Goal: Find contact information: Find contact information

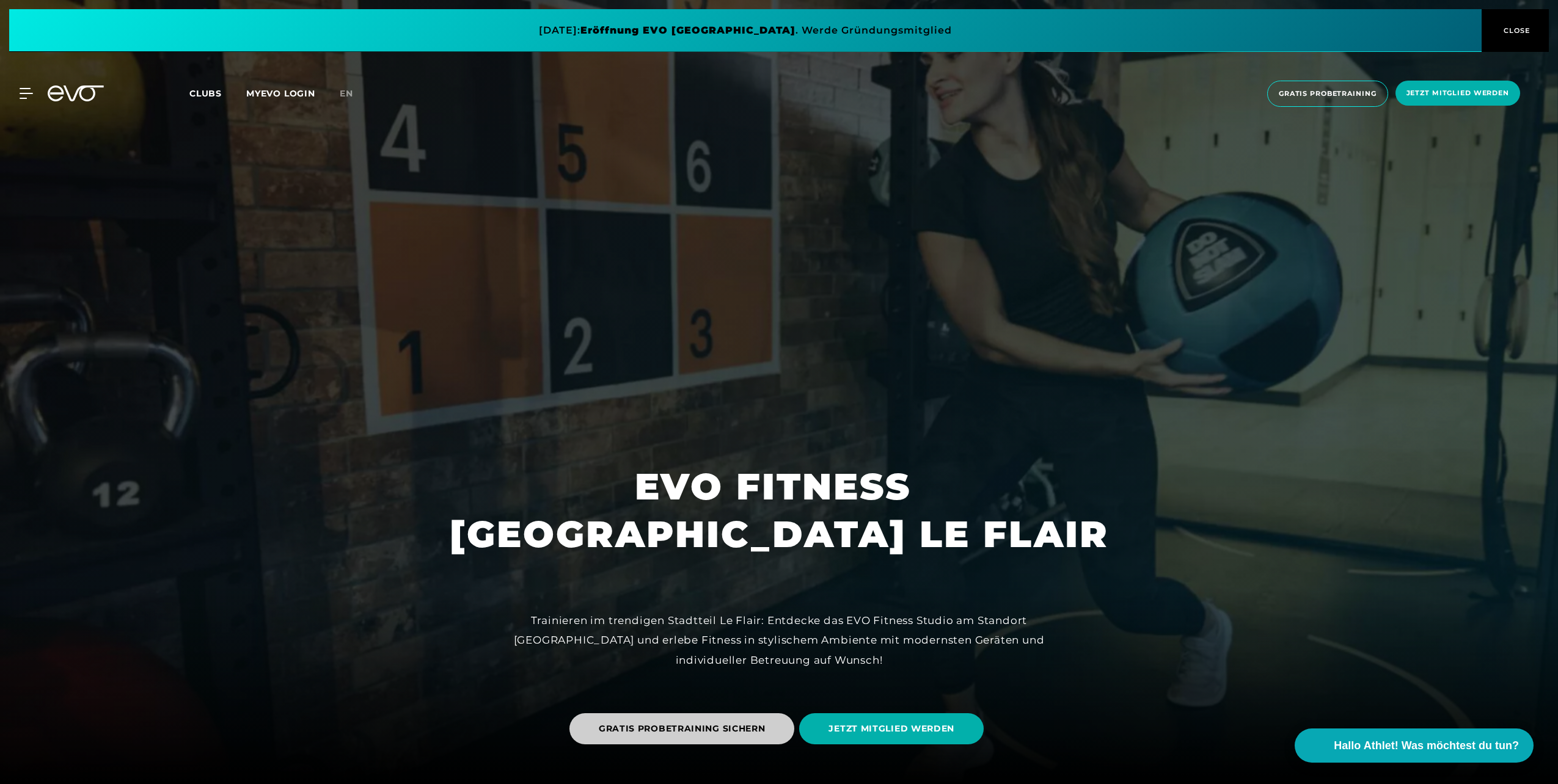
click at [659, 725] on span "GRATIS PROBETRAINING SICHERN" at bounding box center [682, 728] width 167 height 13
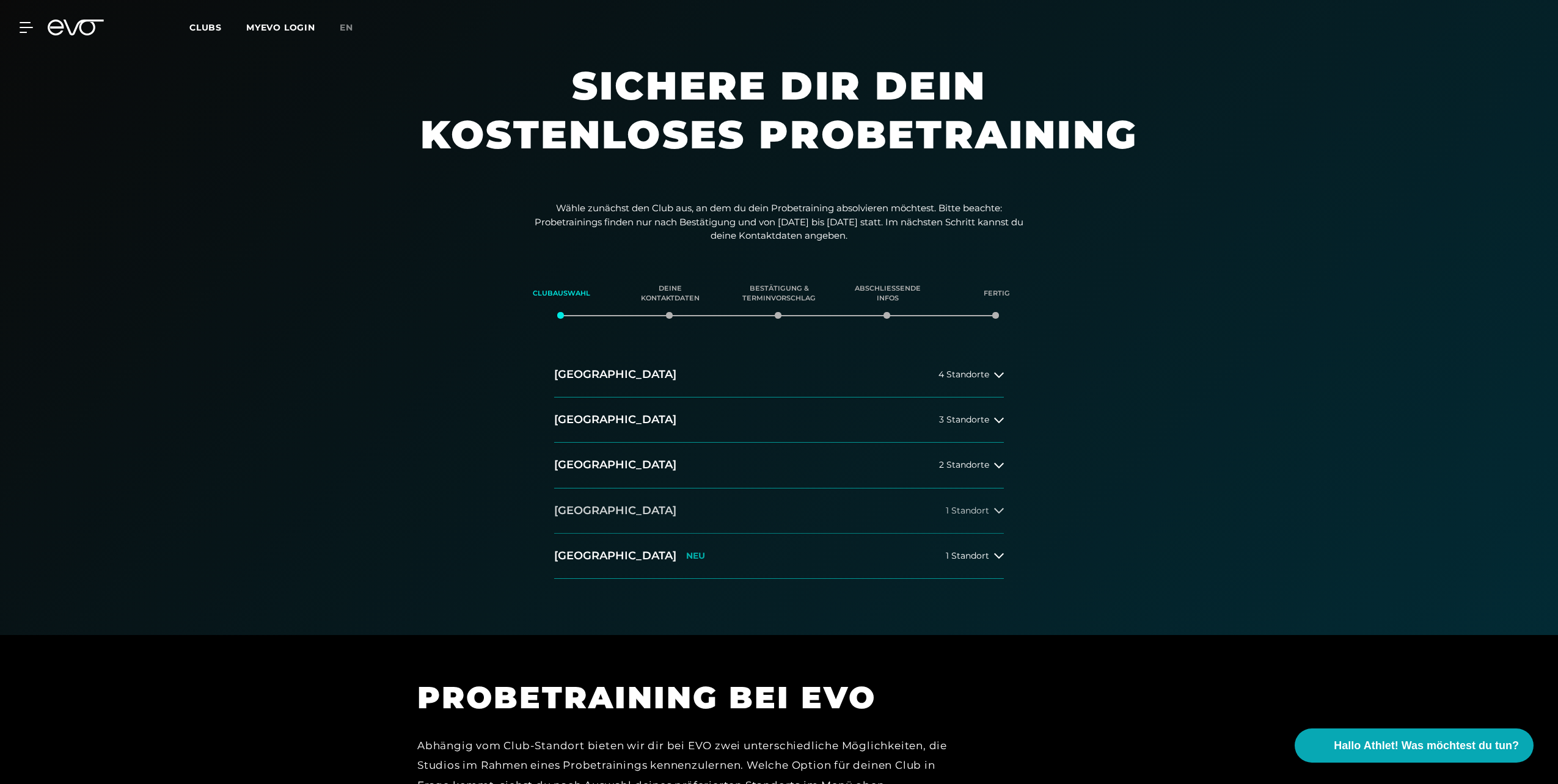
scroll to position [61, 0]
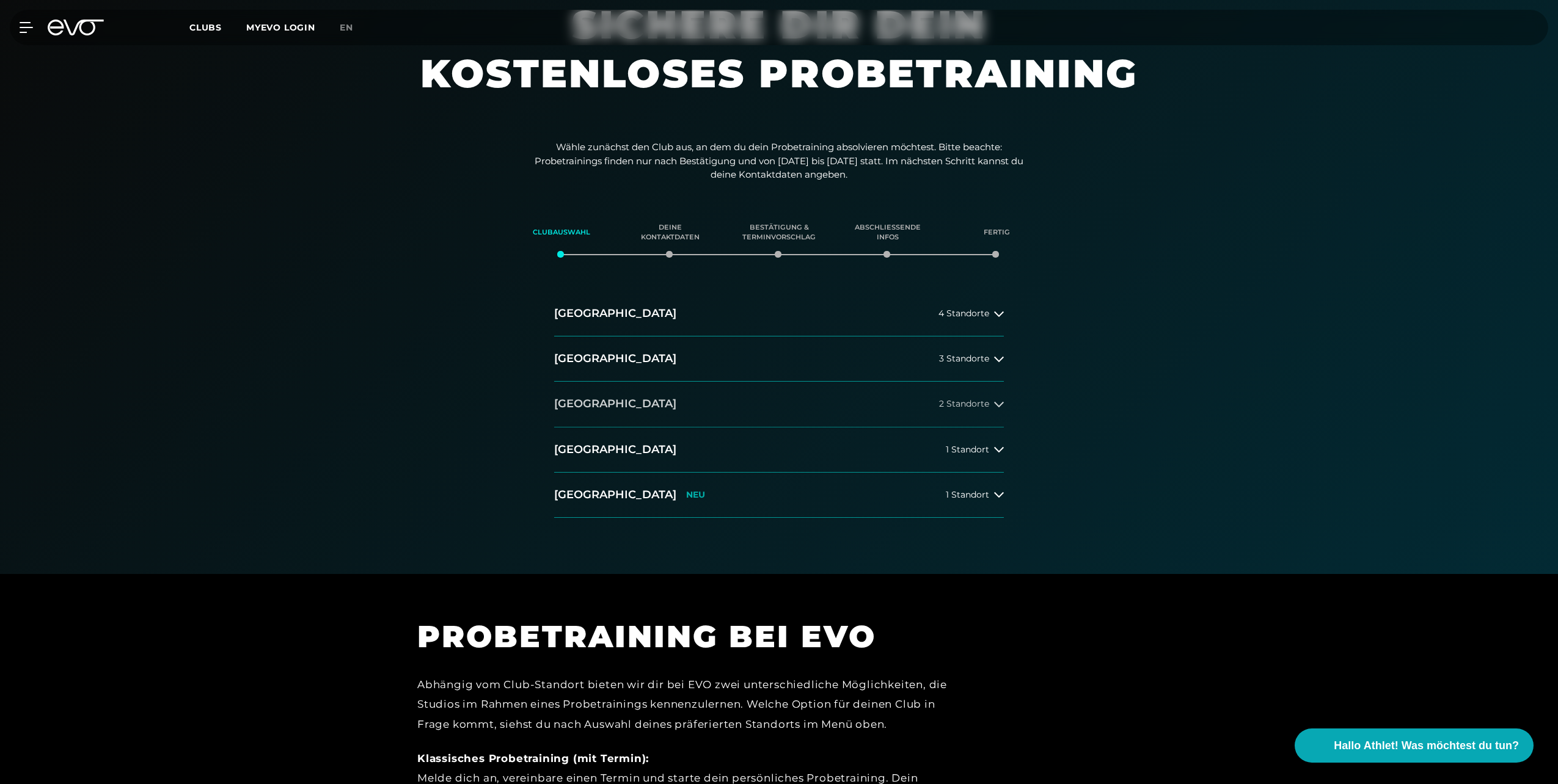
click at [967, 405] on span "2 Standorte" at bounding box center [964, 404] width 50 height 9
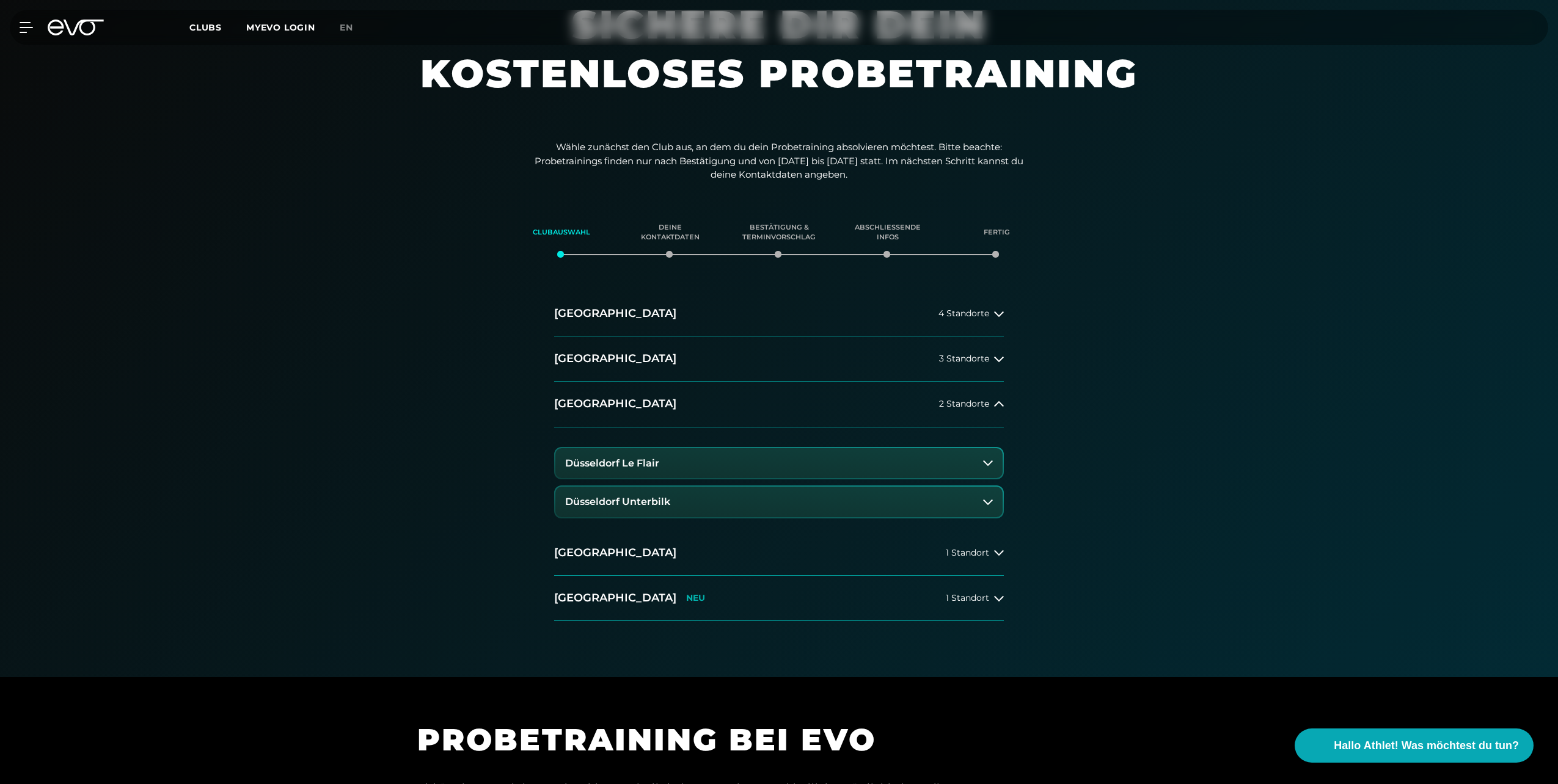
click at [921, 462] on button "Düsseldorf Le Flair" at bounding box center [779, 463] width 447 height 30
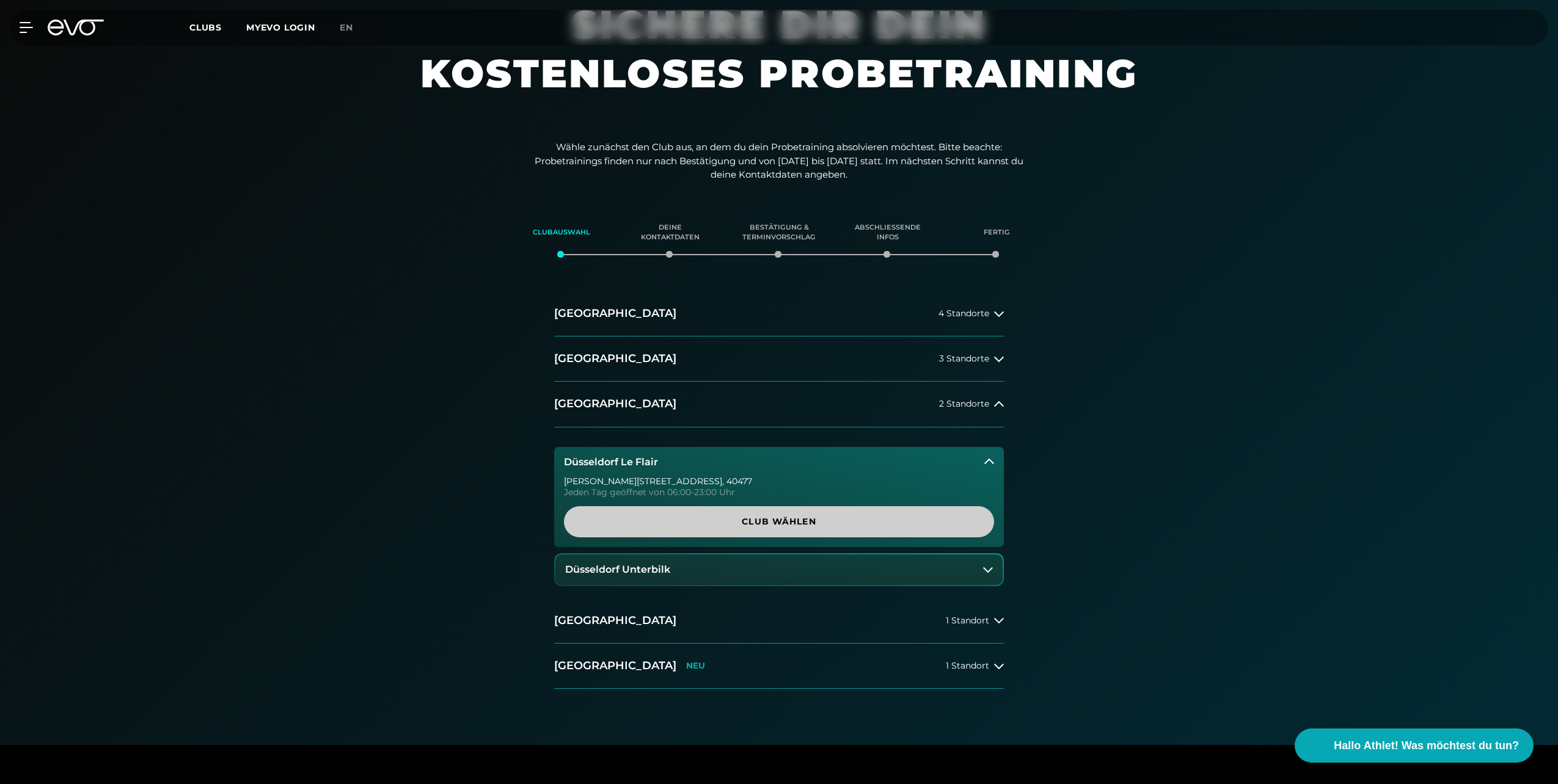
click at [803, 524] on span "Club wählen" at bounding box center [779, 521] width 372 height 13
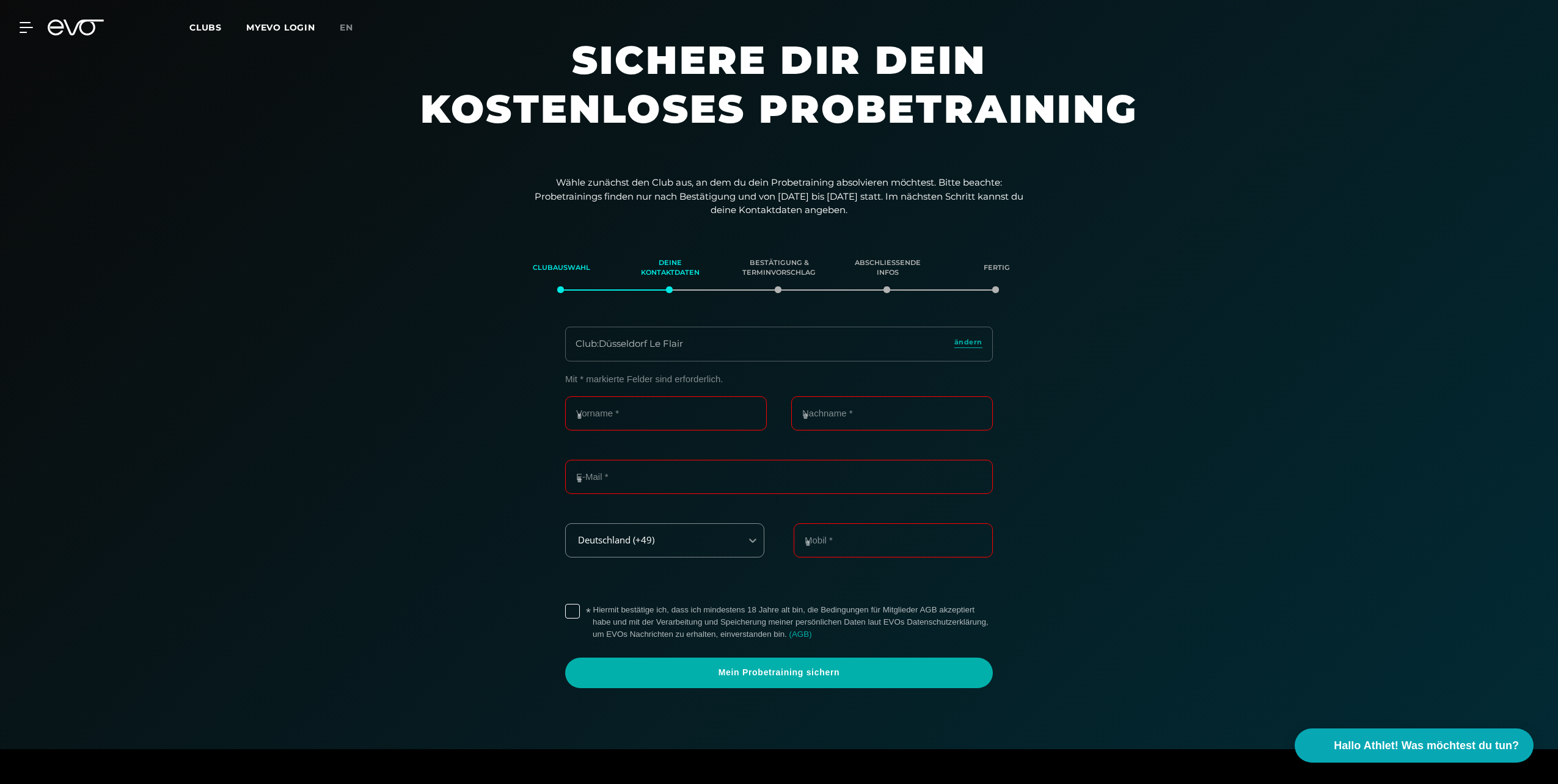
scroll to position [0, 0]
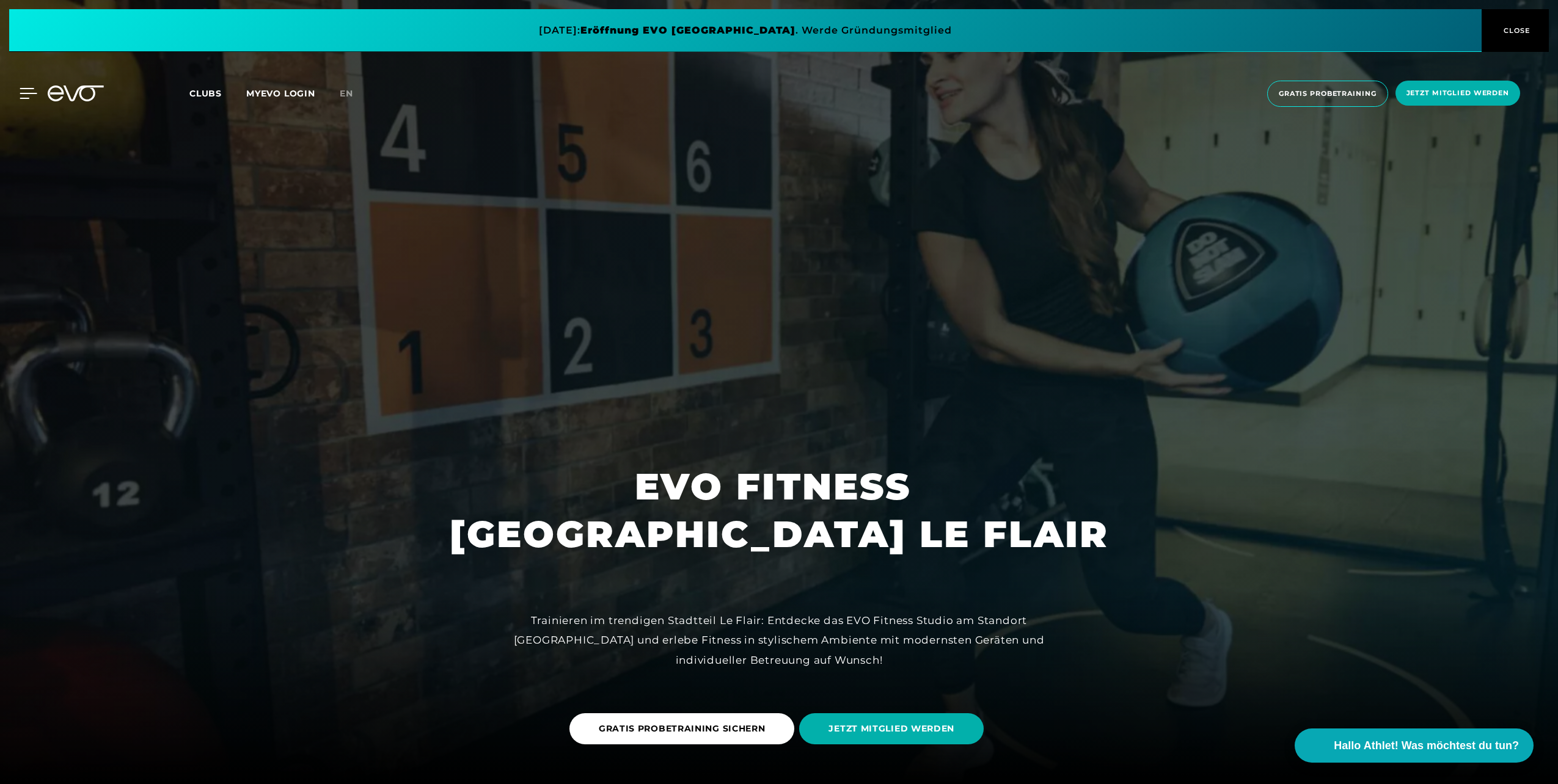
click at [26, 92] on icon at bounding box center [28, 93] width 18 height 11
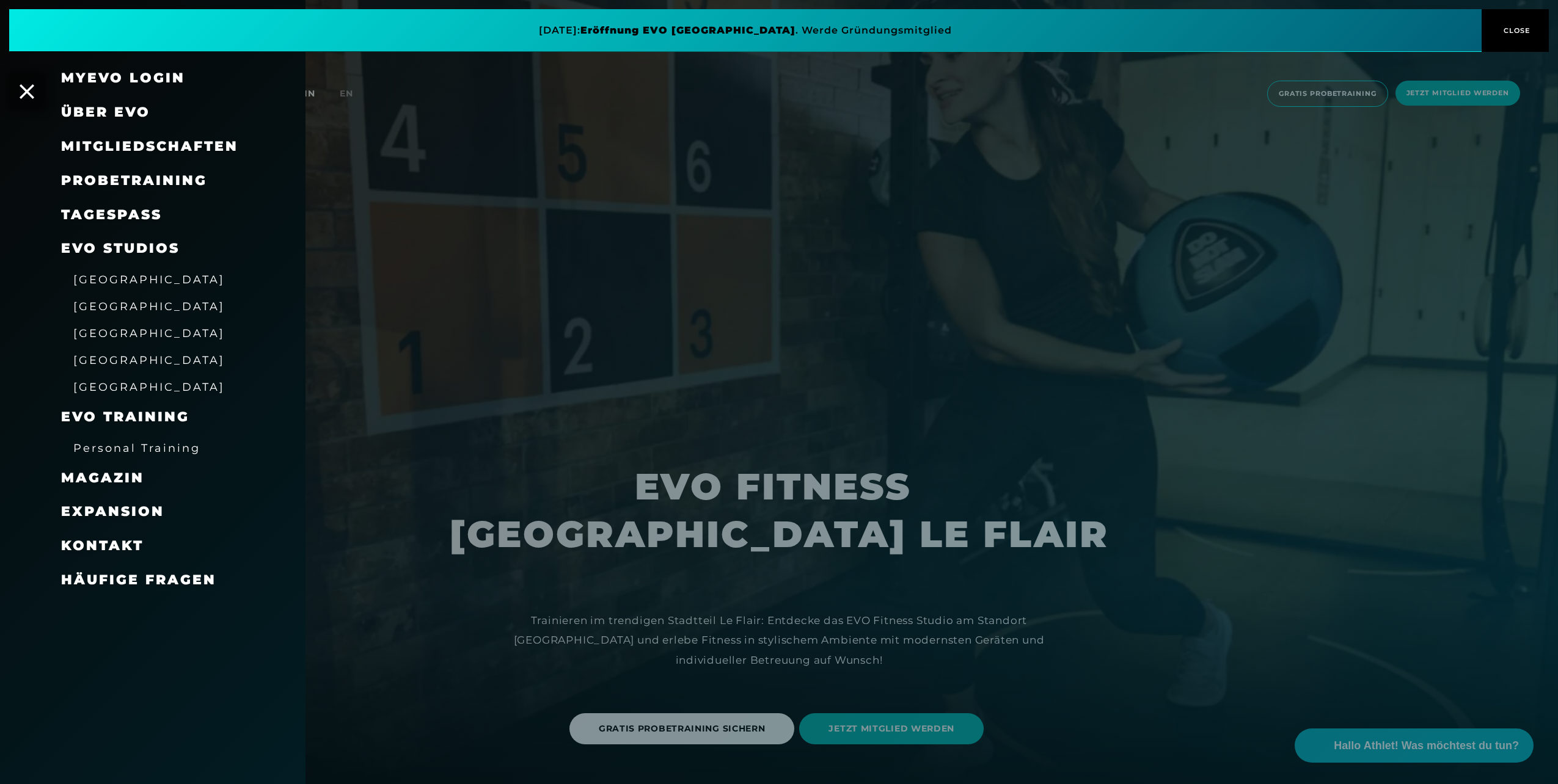
click at [95, 448] on span "Personal Training" at bounding box center [137, 447] width 127 height 13
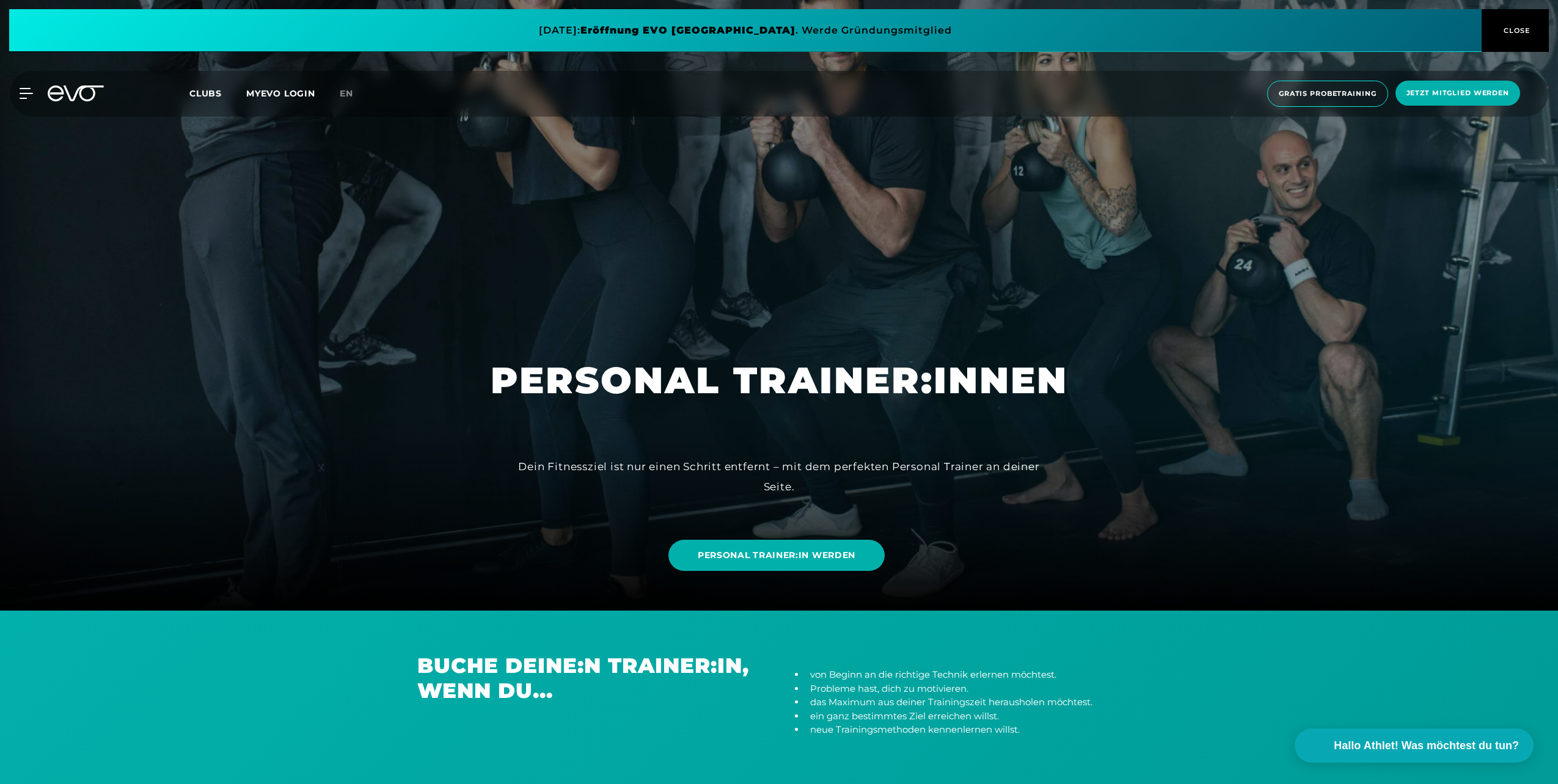
scroll to position [183, 0]
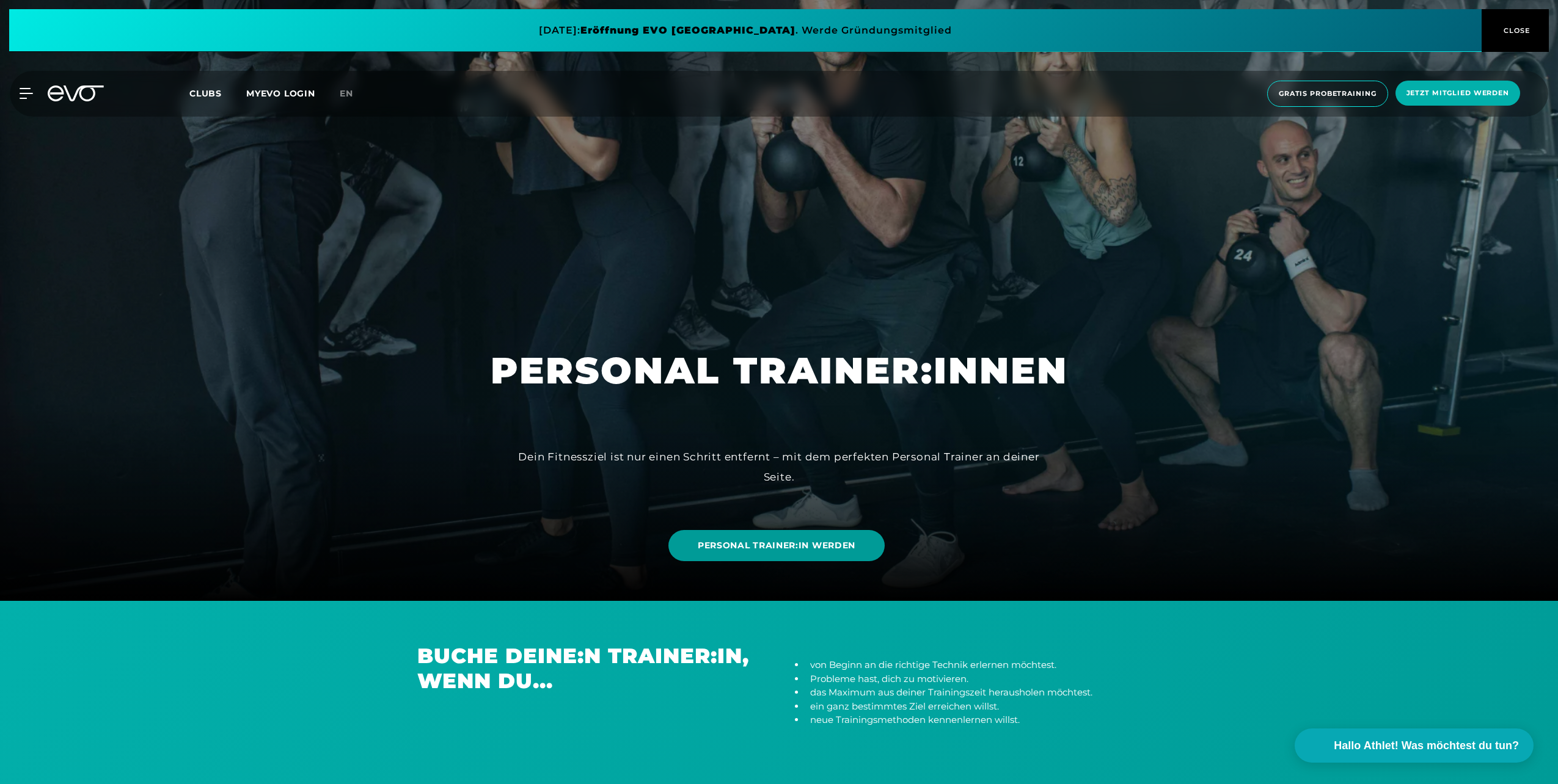
click at [769, 541] on span "PERSONAL TRAINER:IN WERDEN" at bounding box center [776, 545] width 157 height 13
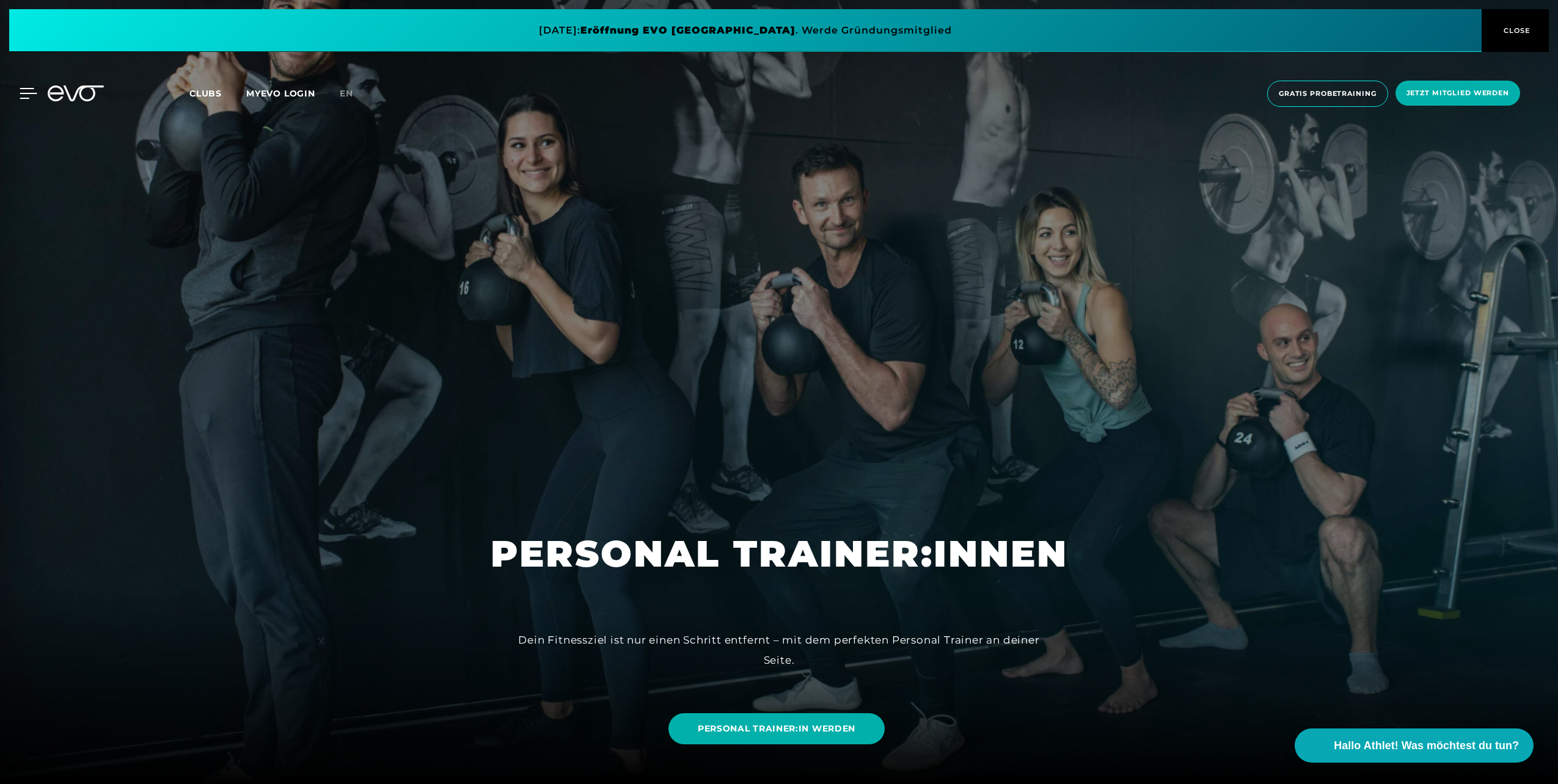
click at [30, 95] on icon at bounding box center [28, 93] width 18 height 11
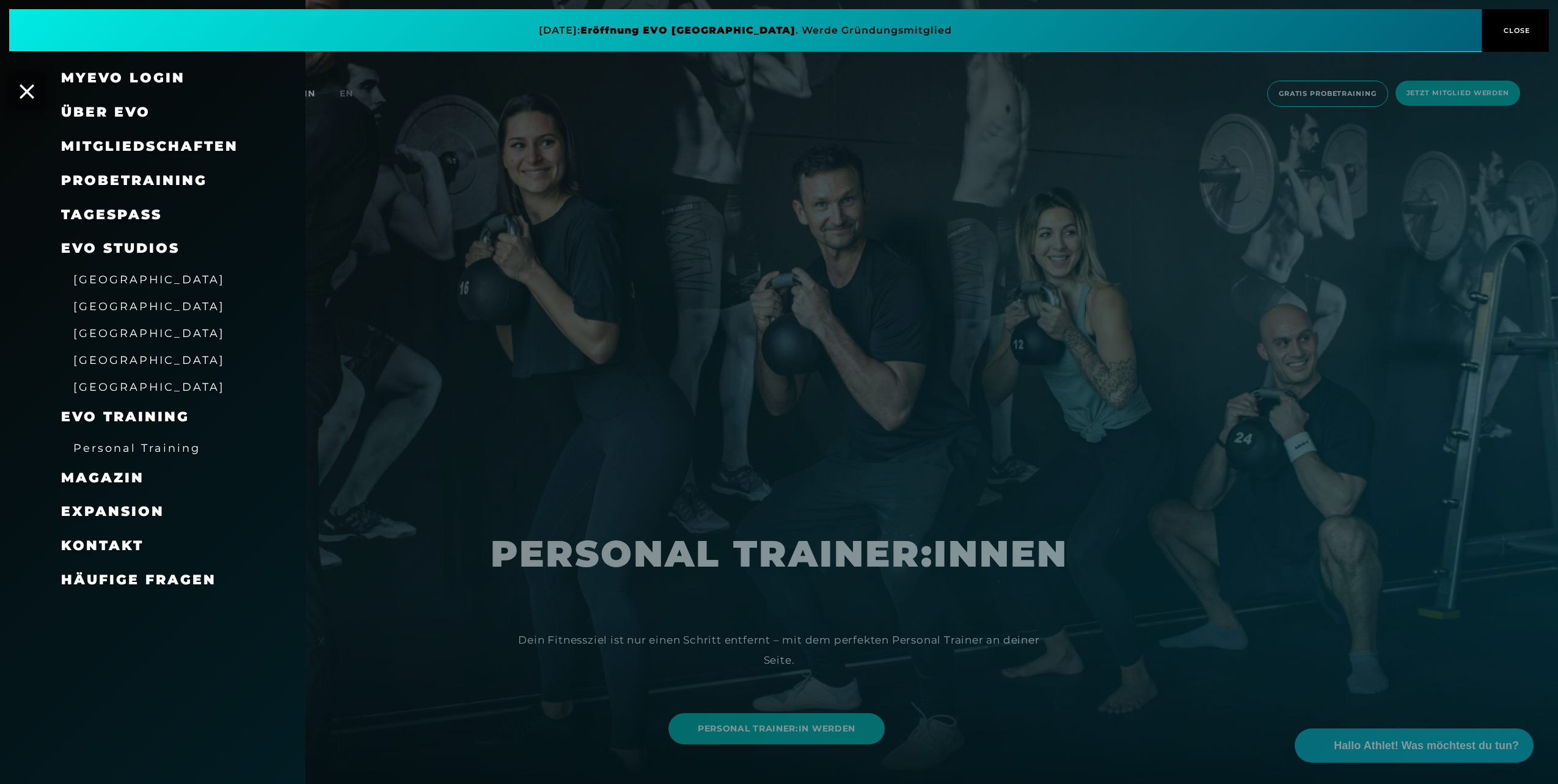
click at [99, 549] on span "Kontakt" at bounding box center [102, 546] width 82 height 16
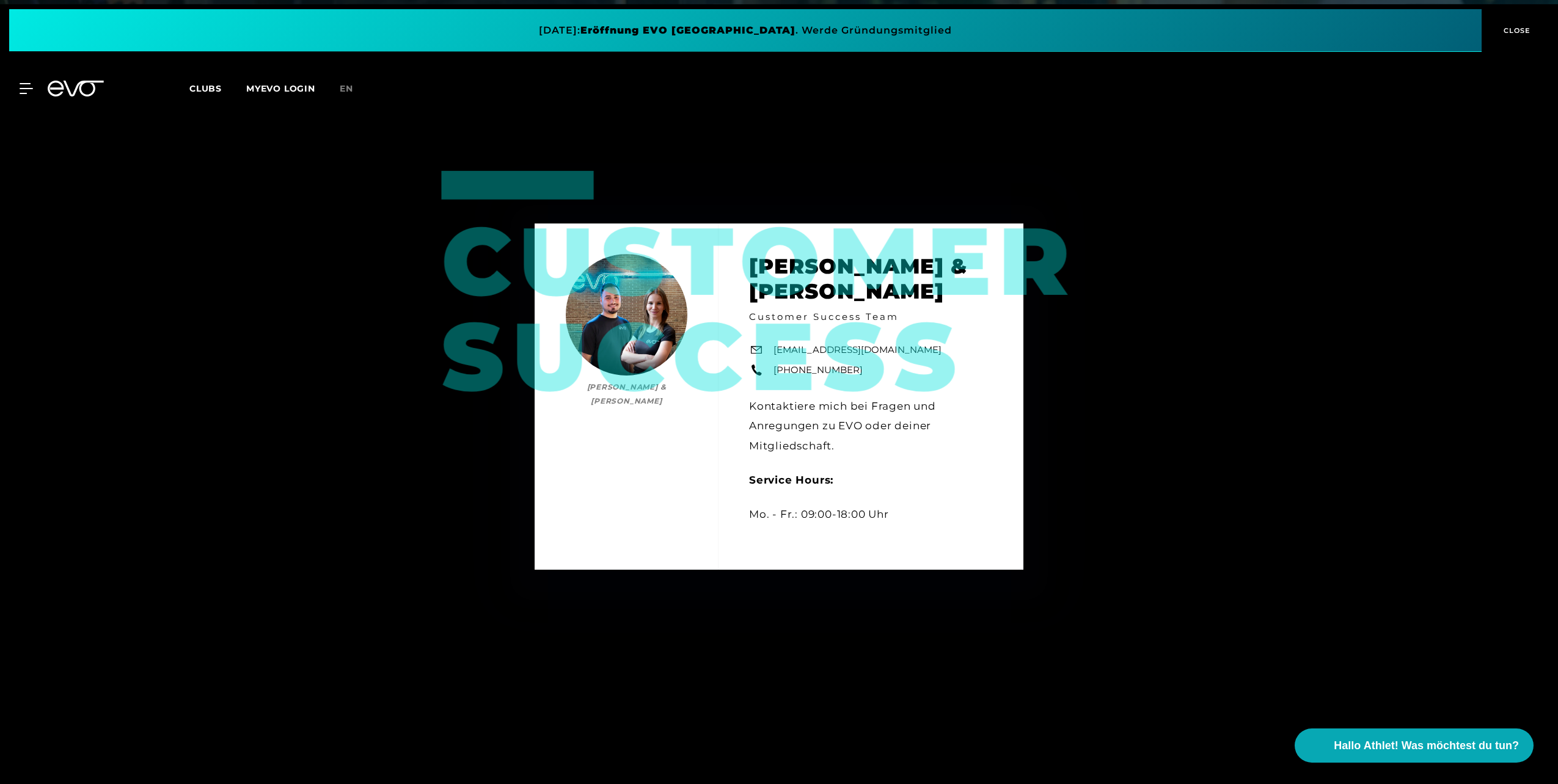
scroll to position [794, 0]
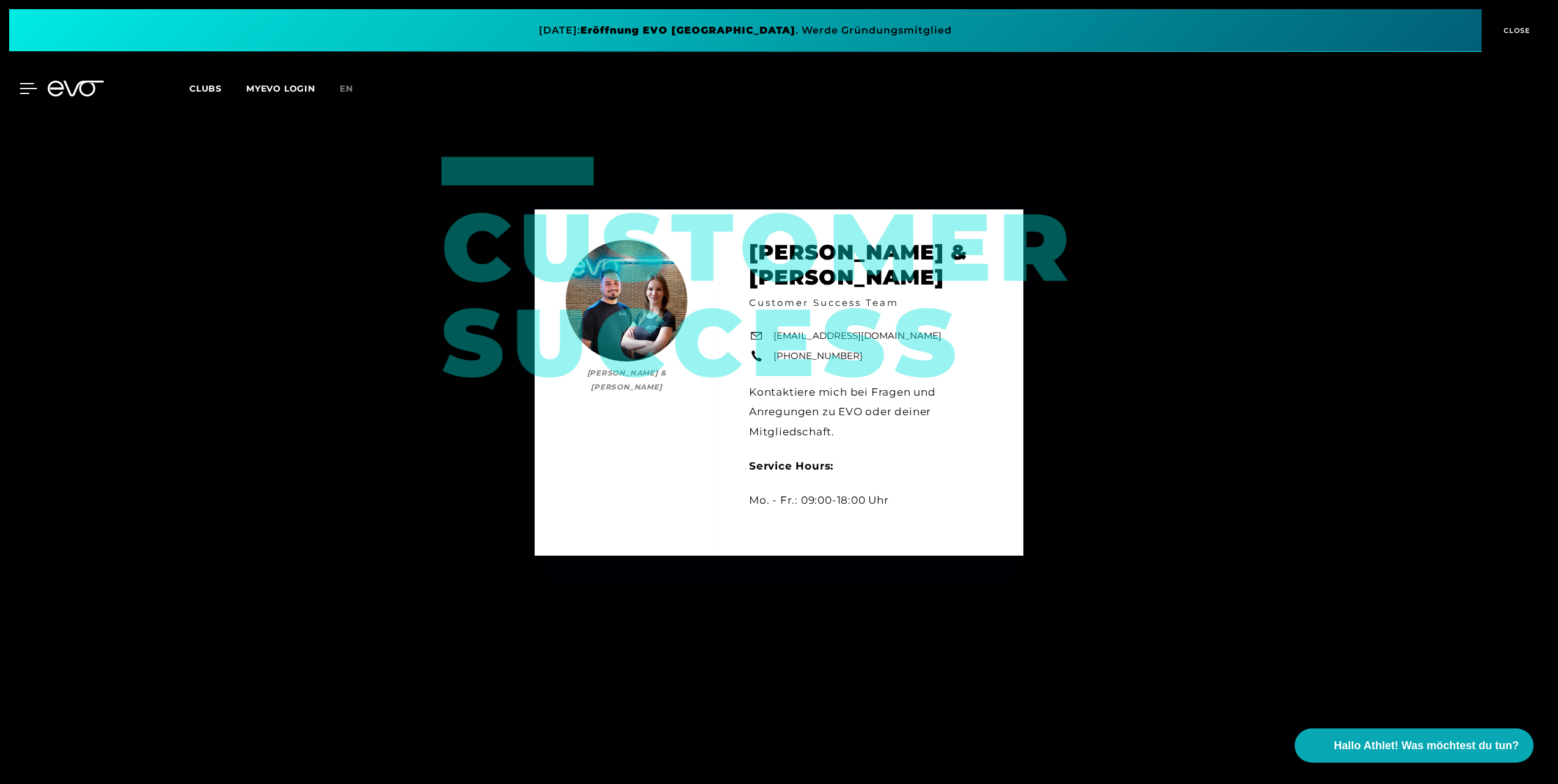
click at [24, 88] on icon at bounding box center [28, 88] width 17 height 10
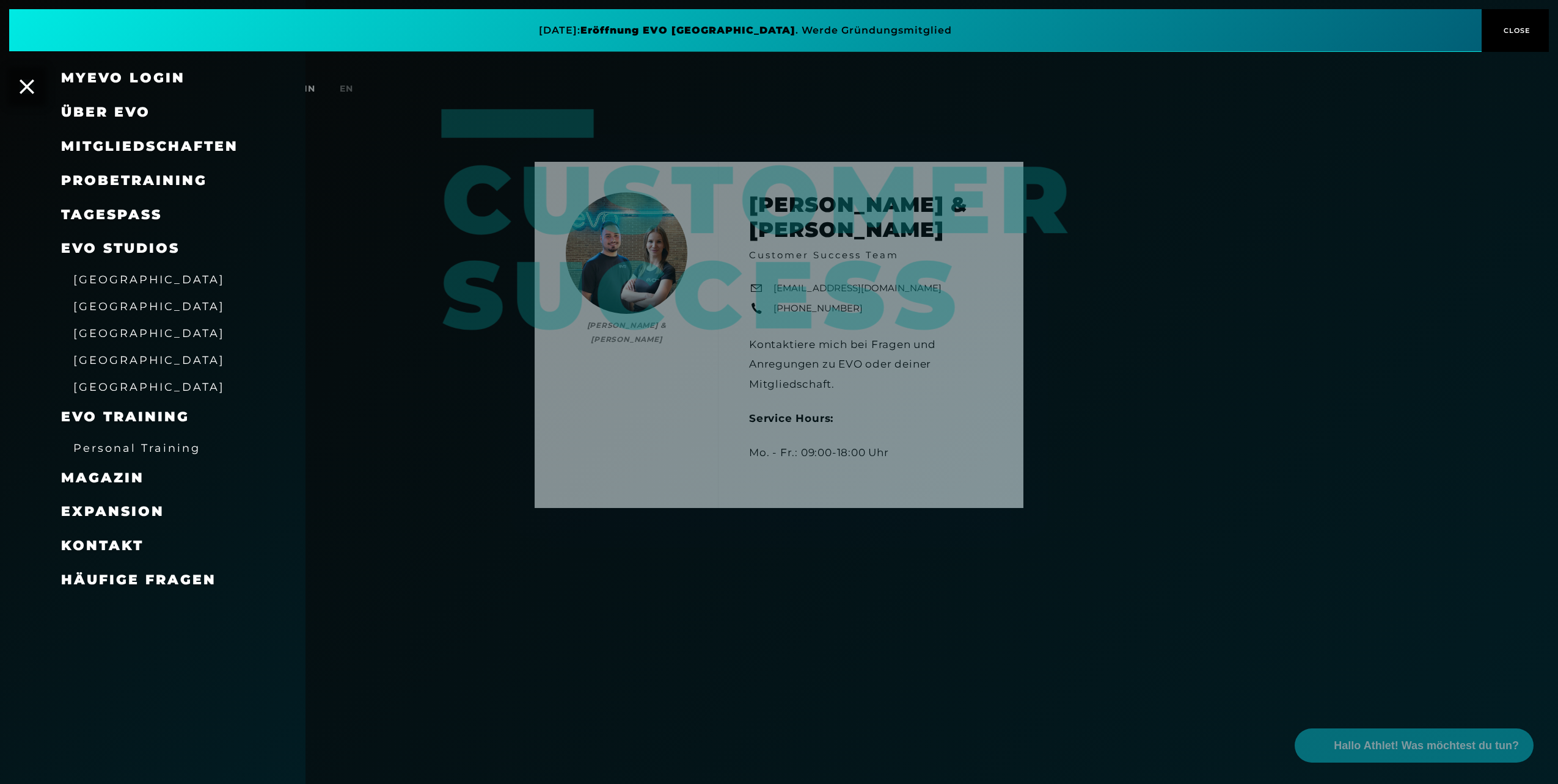
scroll to position [855, 0]
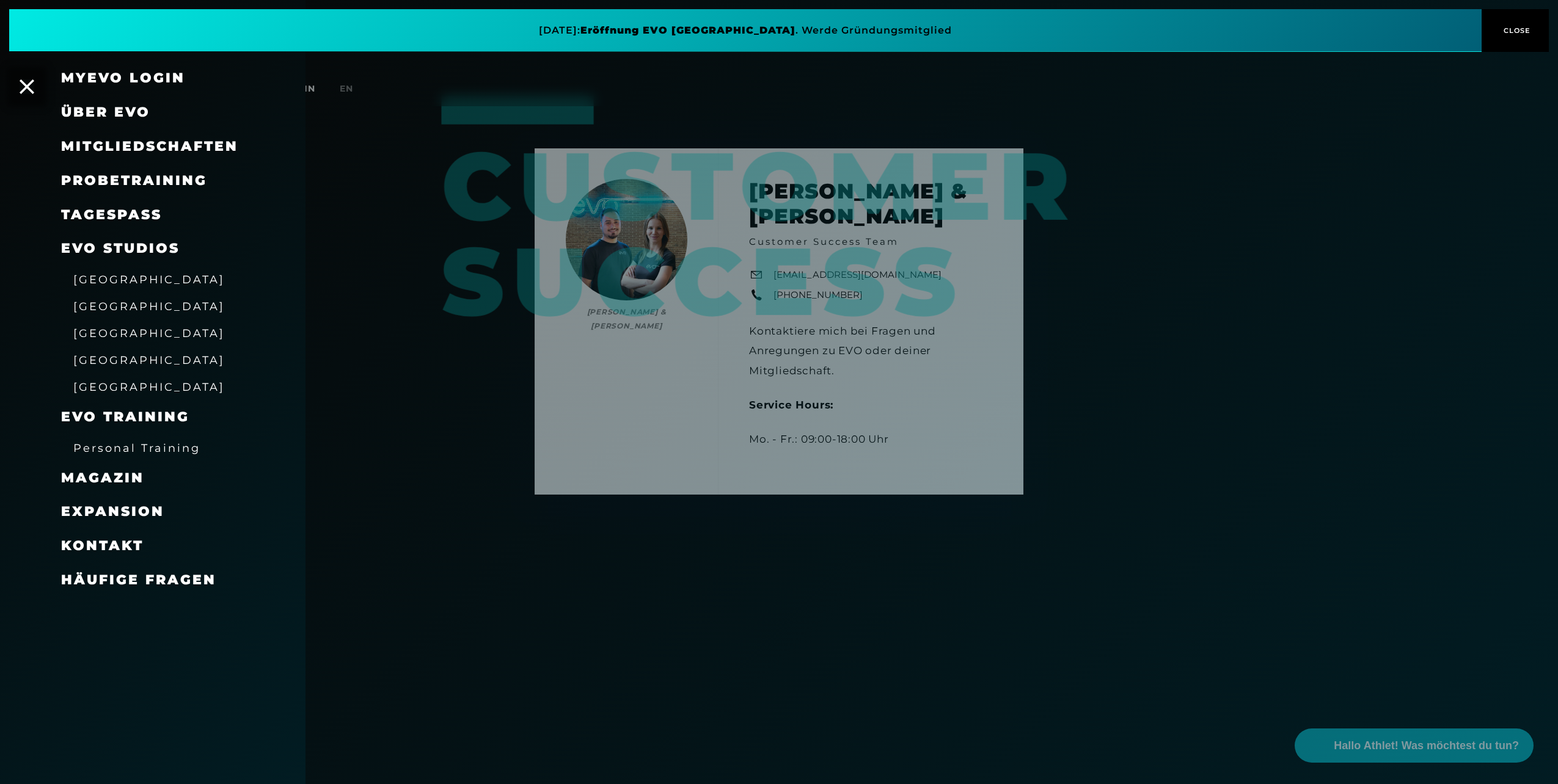
click at [105, 112] on span "Über EVO" at bounding box center [105, 112] width 89 height 16
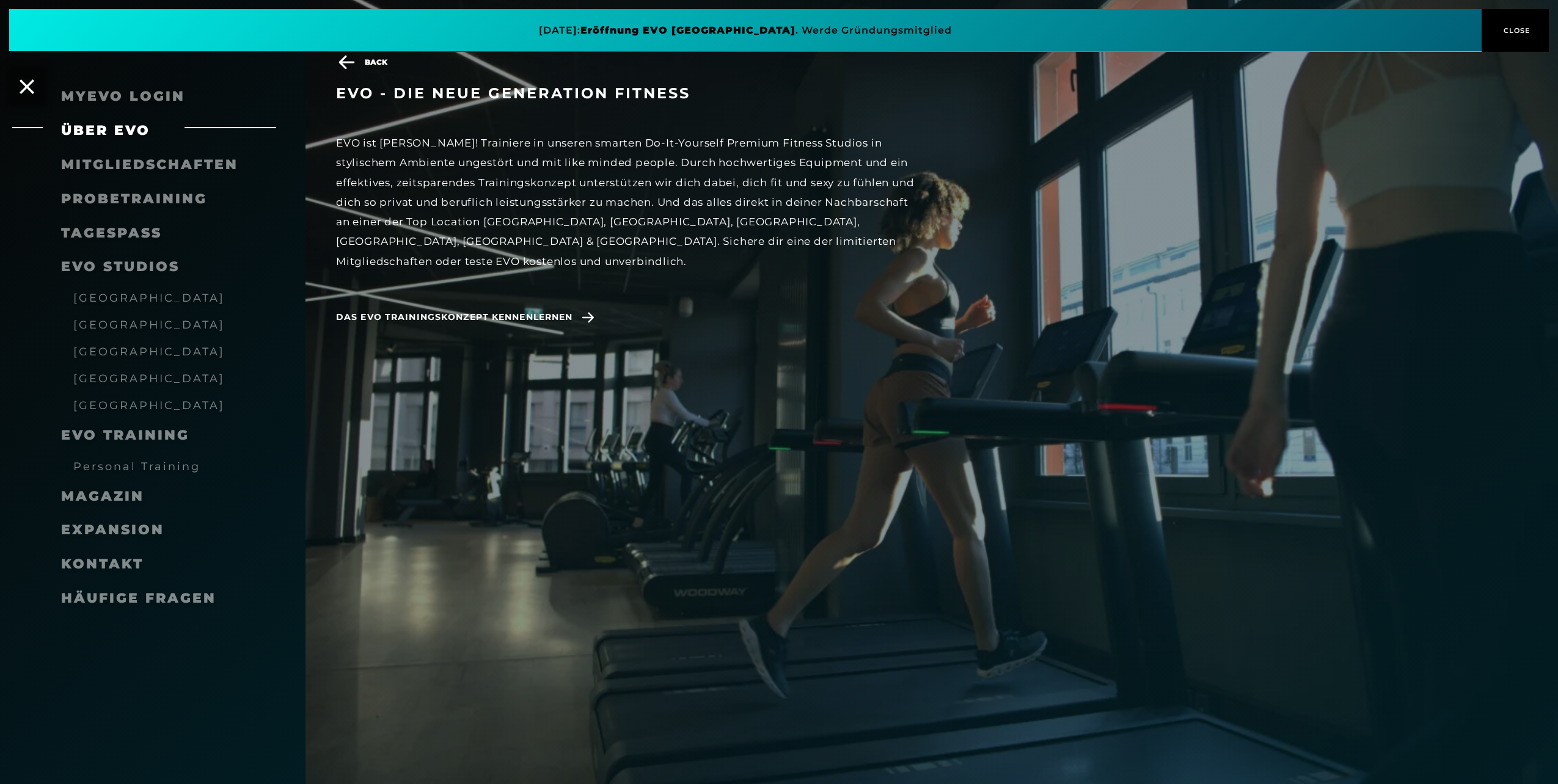
click at [98, 300] on span "[GEOGRAPHIC_DATA]" at bounding box center [149, 297] width 151 height 13
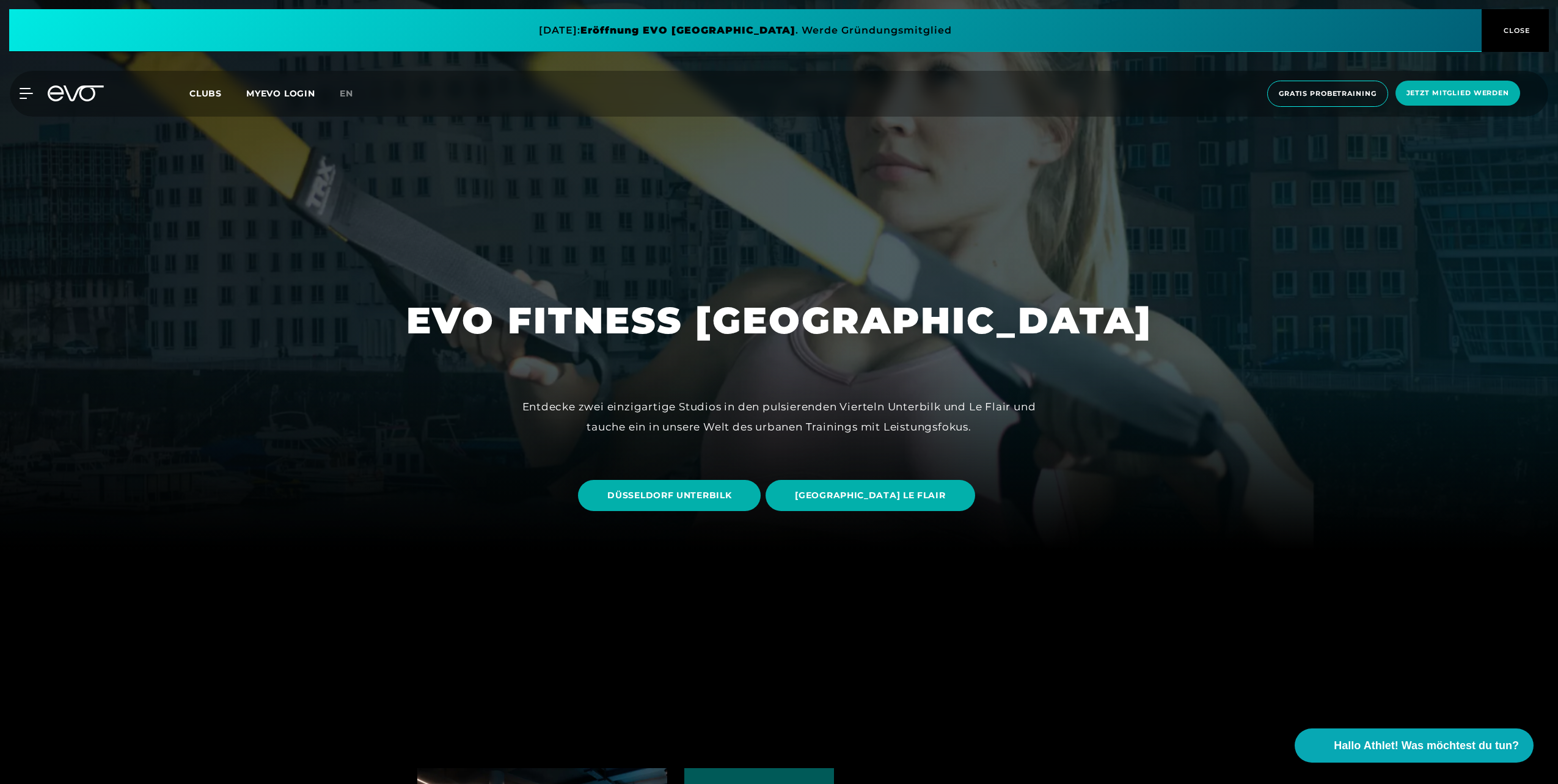
scroll to position [244, 0]
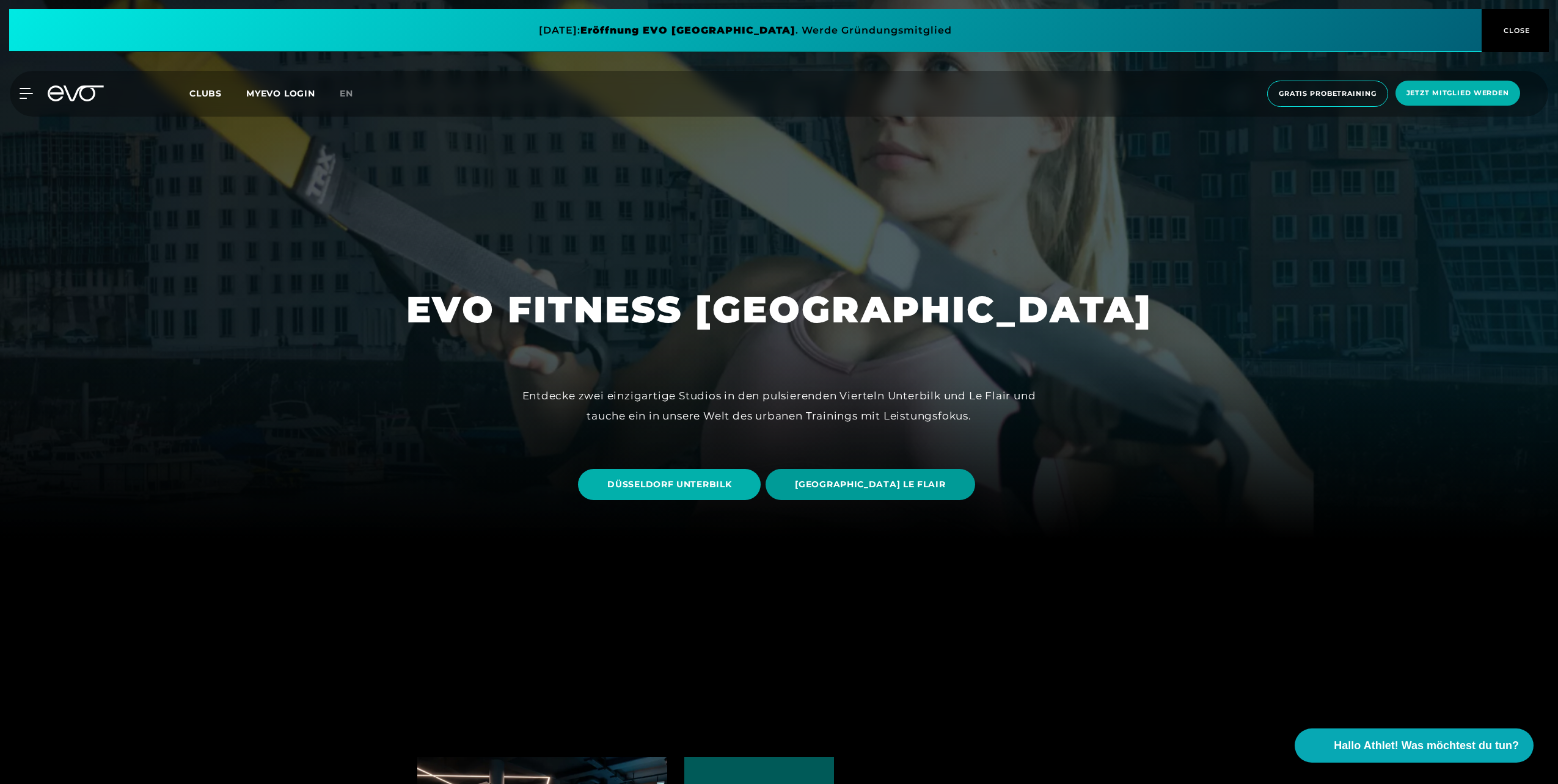
click at [883, 472] on span "[GEOGRAPHIC_DATA] LE FLAIR" at bounding box center [870, 484] width 209 height 31
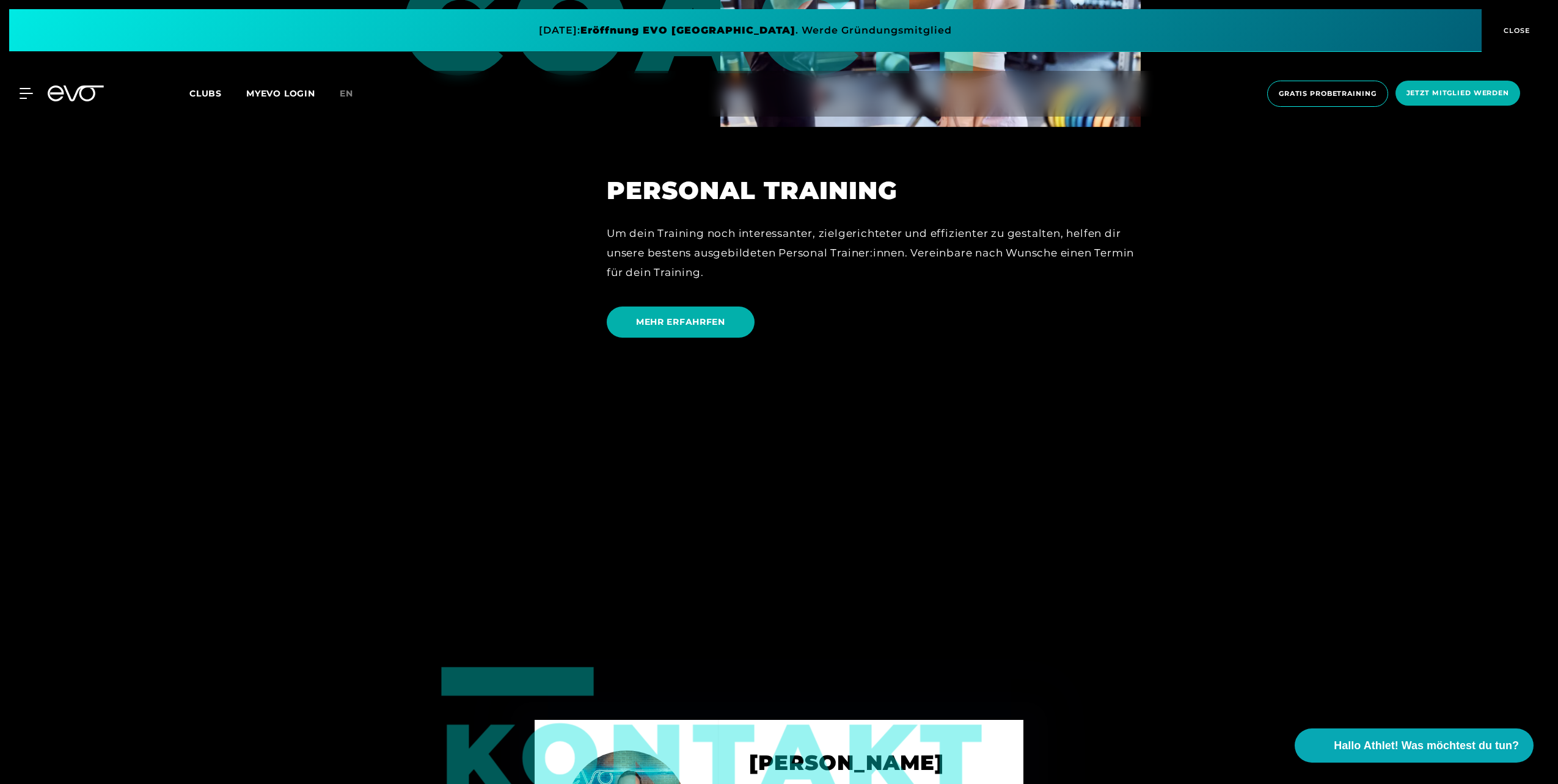
scroll to position [3421, 0]
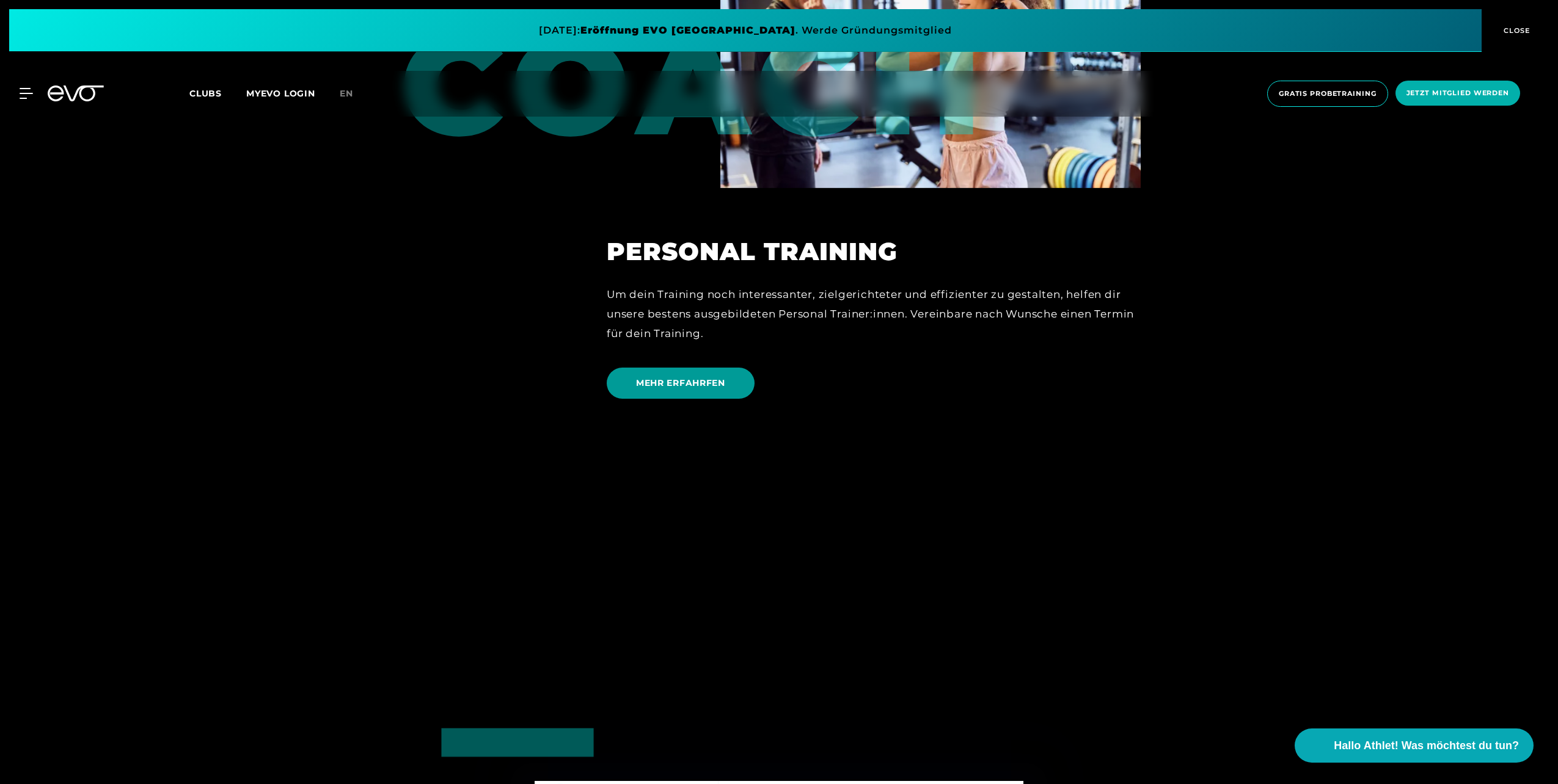
click at [699, 383] on span "MEHR ERFAHRFEN" at bounding box center [680, 383] width 89 height 13
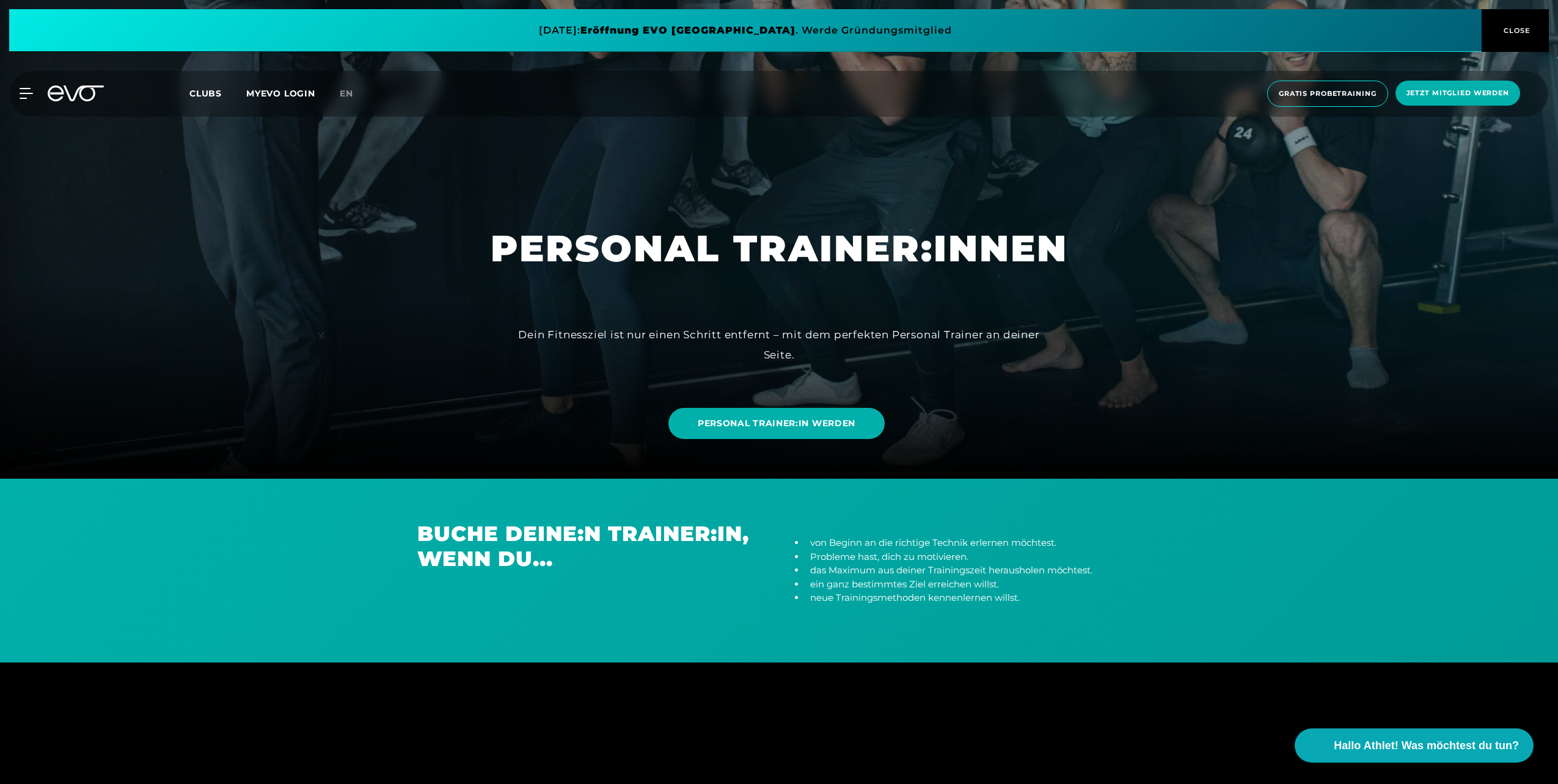
scroll to position [366, 0]
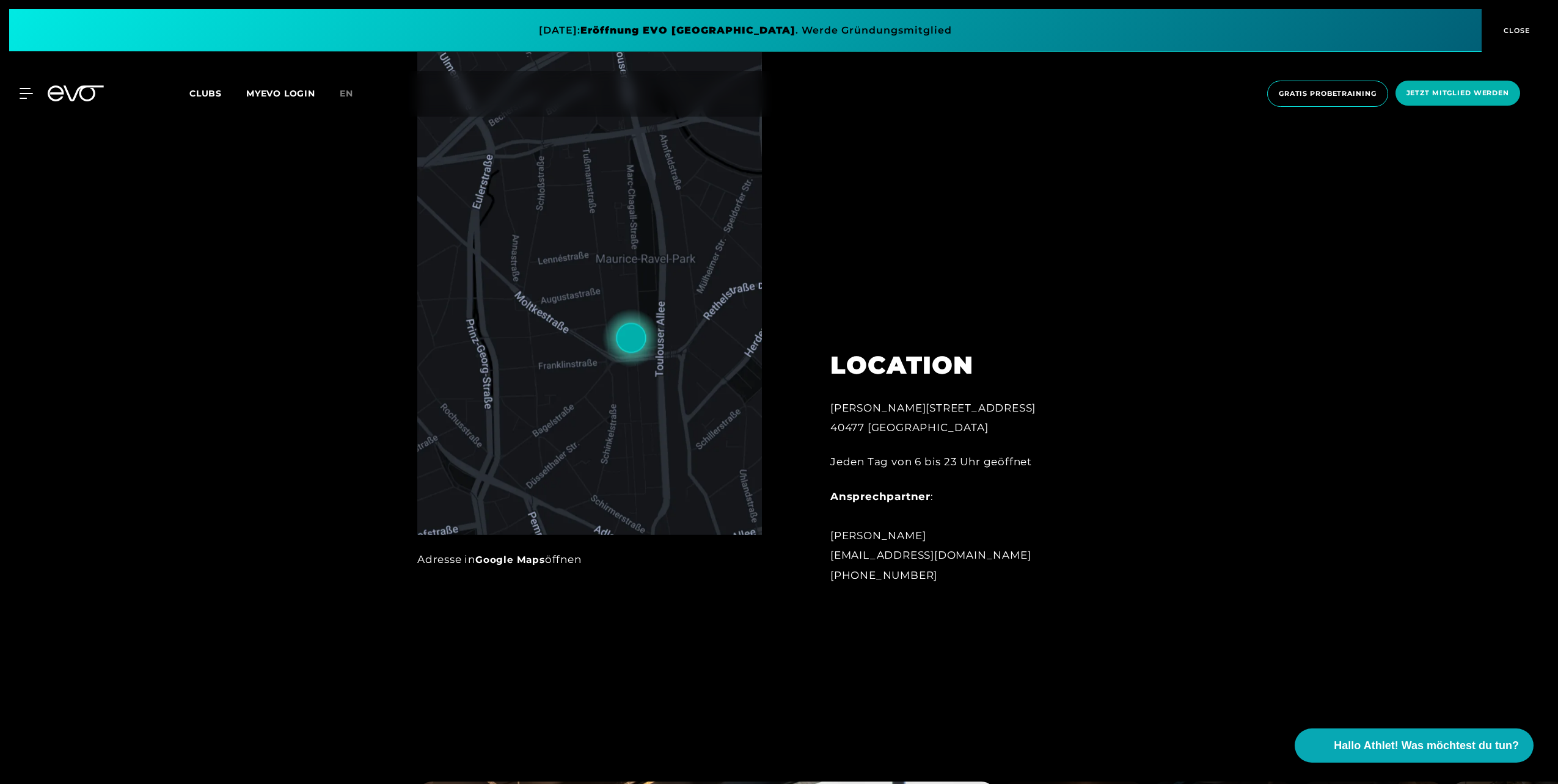
scroll to position [794, 0]
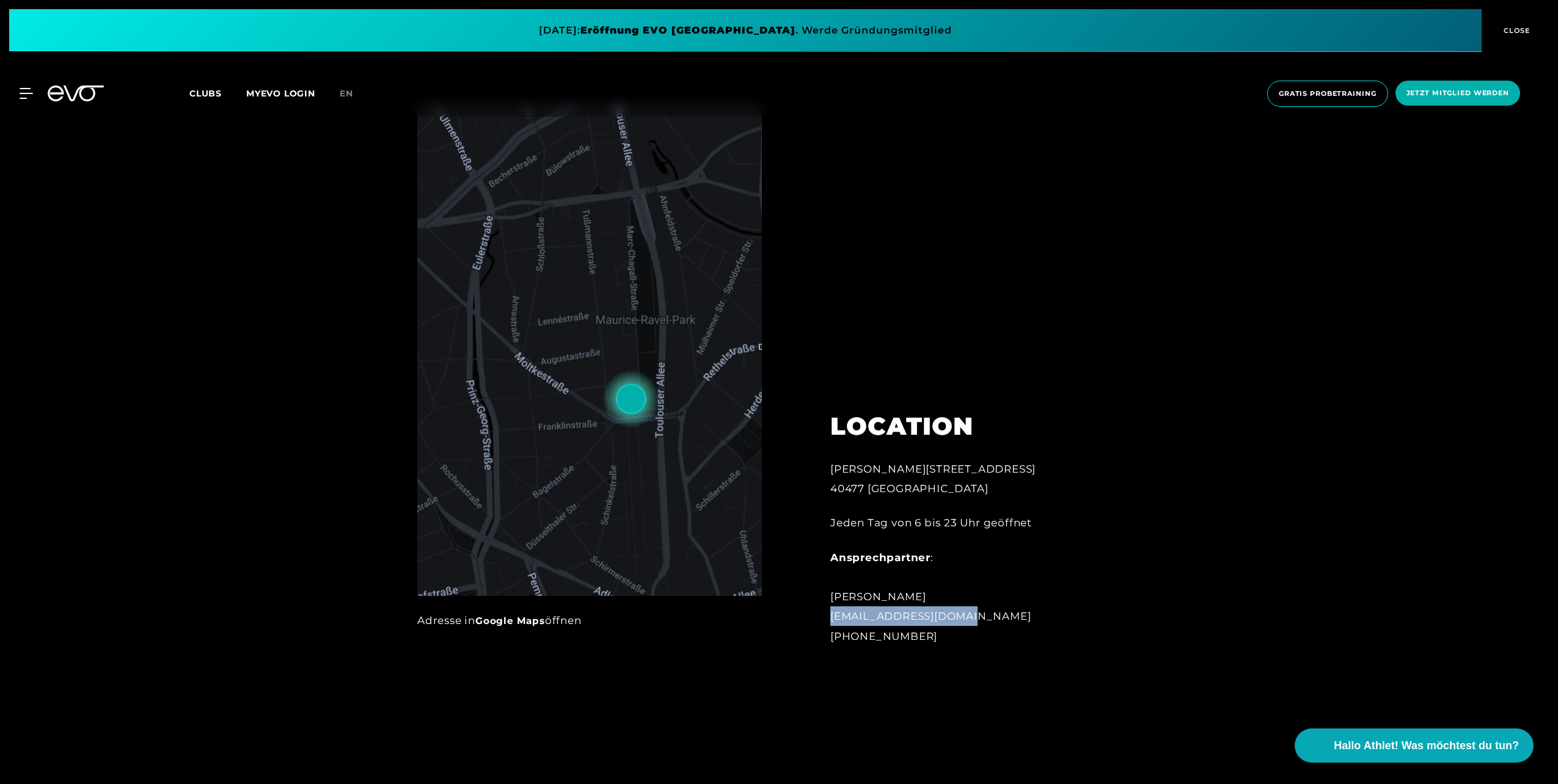
drag, startPoint x: 832, startPoint y: 615, endPoint x: 950, endPoint y: 614, distance: 118.0
click at [950, 614] on div "Ansprechpartner : [PERSON_NAME] [EMAIL_ADDRESS][DOMAIN_NAME] [PHONE_NUMBER]" at bounding box center [964, 597] width 269 height 99
drag, startPoint x: 950, startPoint y: 614, endPoint x: 917, endPoint y: 614, distance: 33.0
copy div "[EMAIL_ADDRESS][DOMAIN_NAME]"
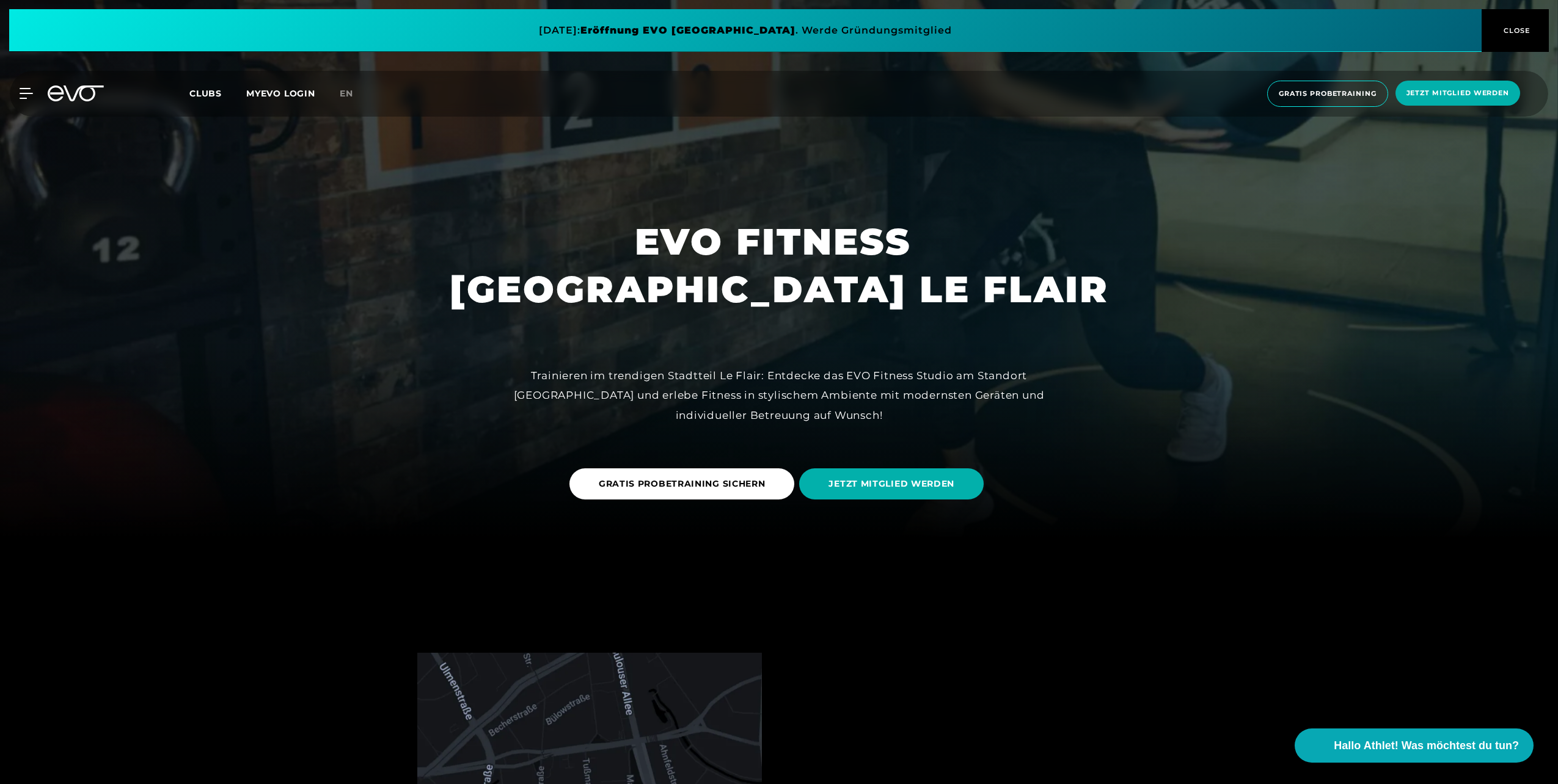
scroll to position [0, 0]
